Goal: Transaction & Acquisition: Purchase product/service

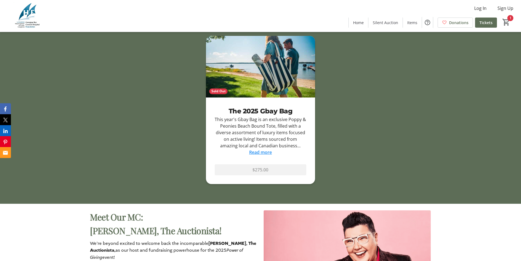
scroll to position [848, 0]
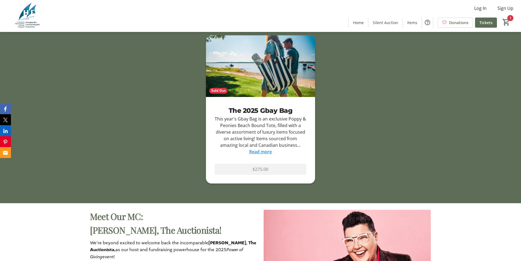
click at [264, 153] on link "Read more" at bounding box center [260, 152] width 23 height 6
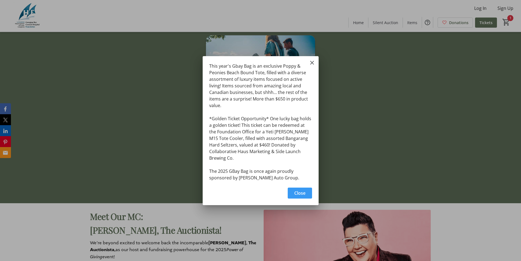
click at [301, 190] on span "Close" at bounding box center [299, 193] width 11 height 7
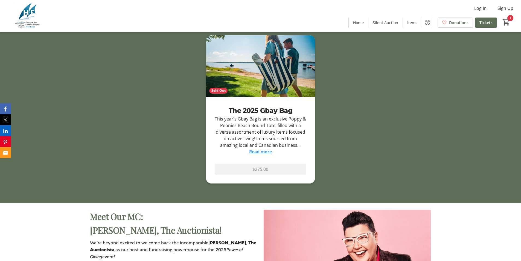
scroll to position [848, 0]
click at [507, 21] on mat-icon "1" at bounding box center [506, 22] width 8 height 8
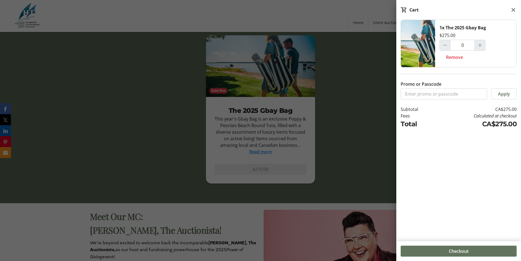
click at [466, 254] on span at bounding box center [459, 250] width 116 height 13
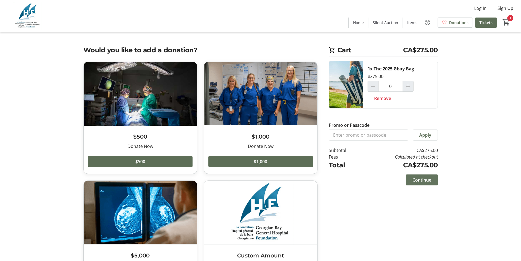
click at [424, 180] on span "Continue" at bounding box center [421, 179] width 19 height 7
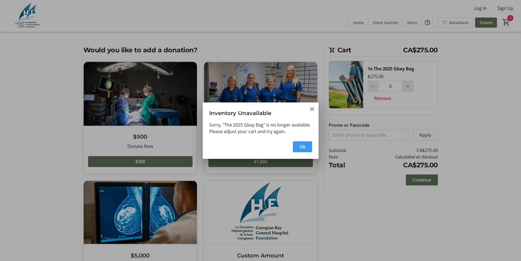
click at [303, 148] on span "Ok" at bounding box center [302, 146] width 6 height 7
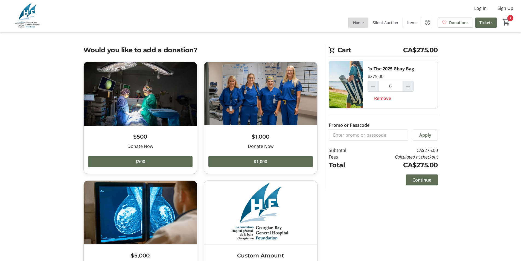
click at [363, 22] on span "Home" at bounding box center [358, 23] width 11 height 6
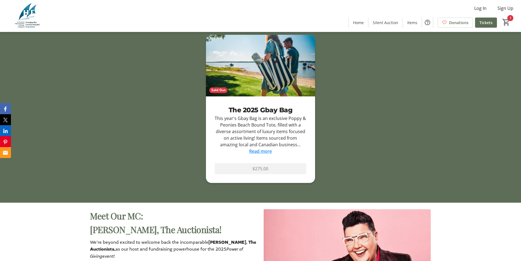
scroll to position [848, 0]
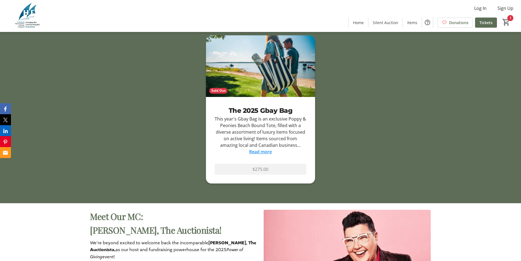
click at [262, 152] on link "Read more" at bounding box center [260, 152] width 23 height 6
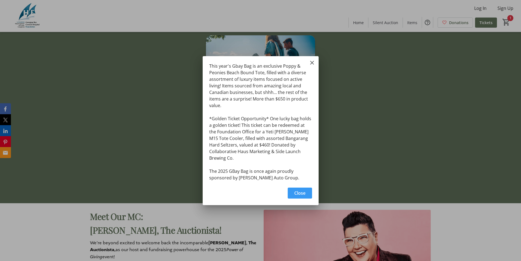
click at [302, 191] on span "Close" at bounding box center [299, 193] width 11 height 7
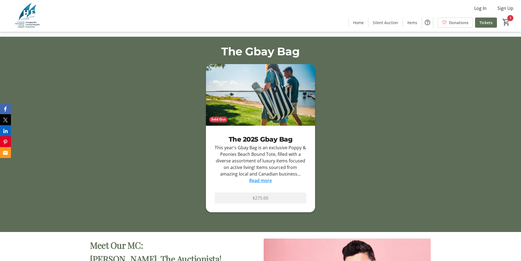
scroll to position [766, 0]
